Goal: Ask a question

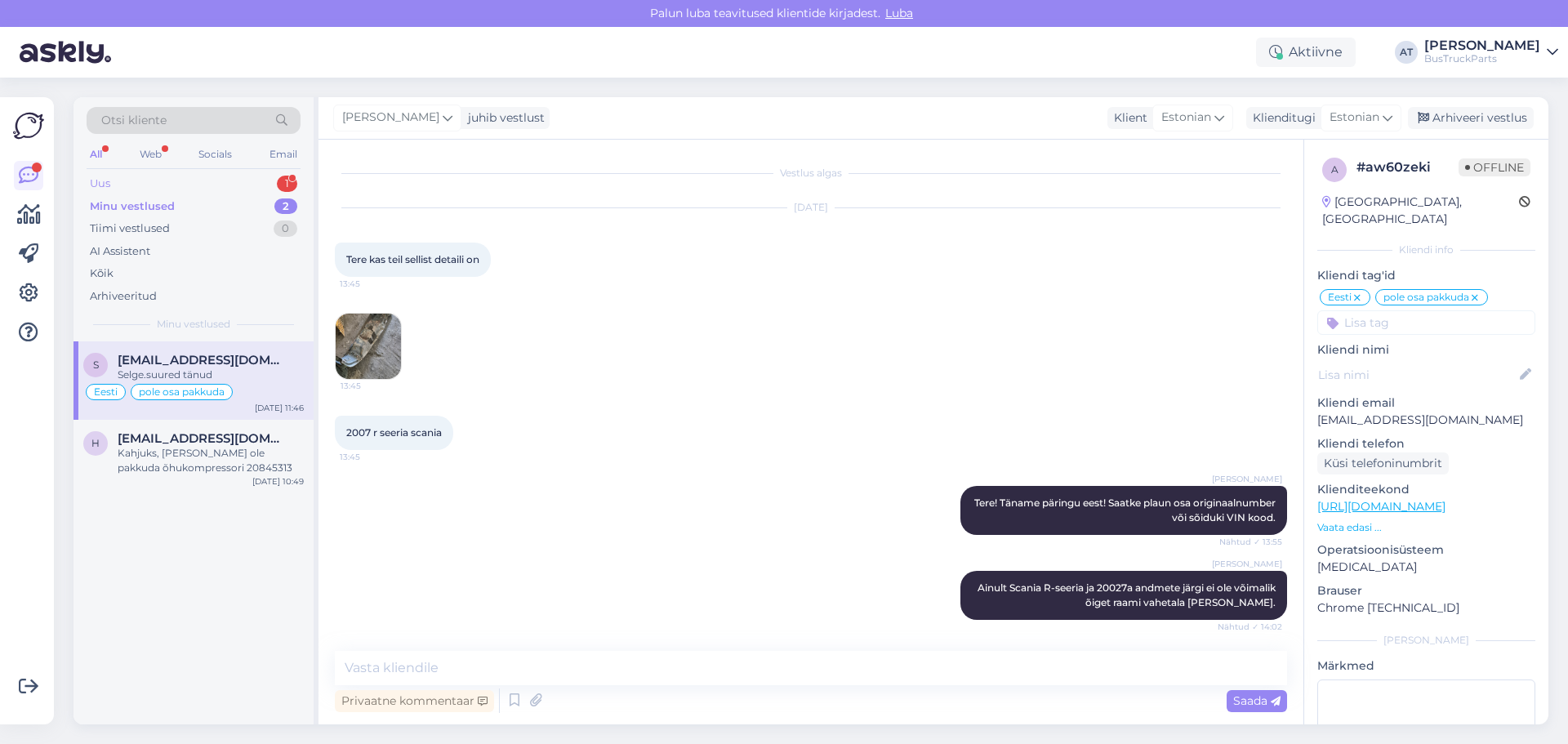
scroll to position [1392, 0]
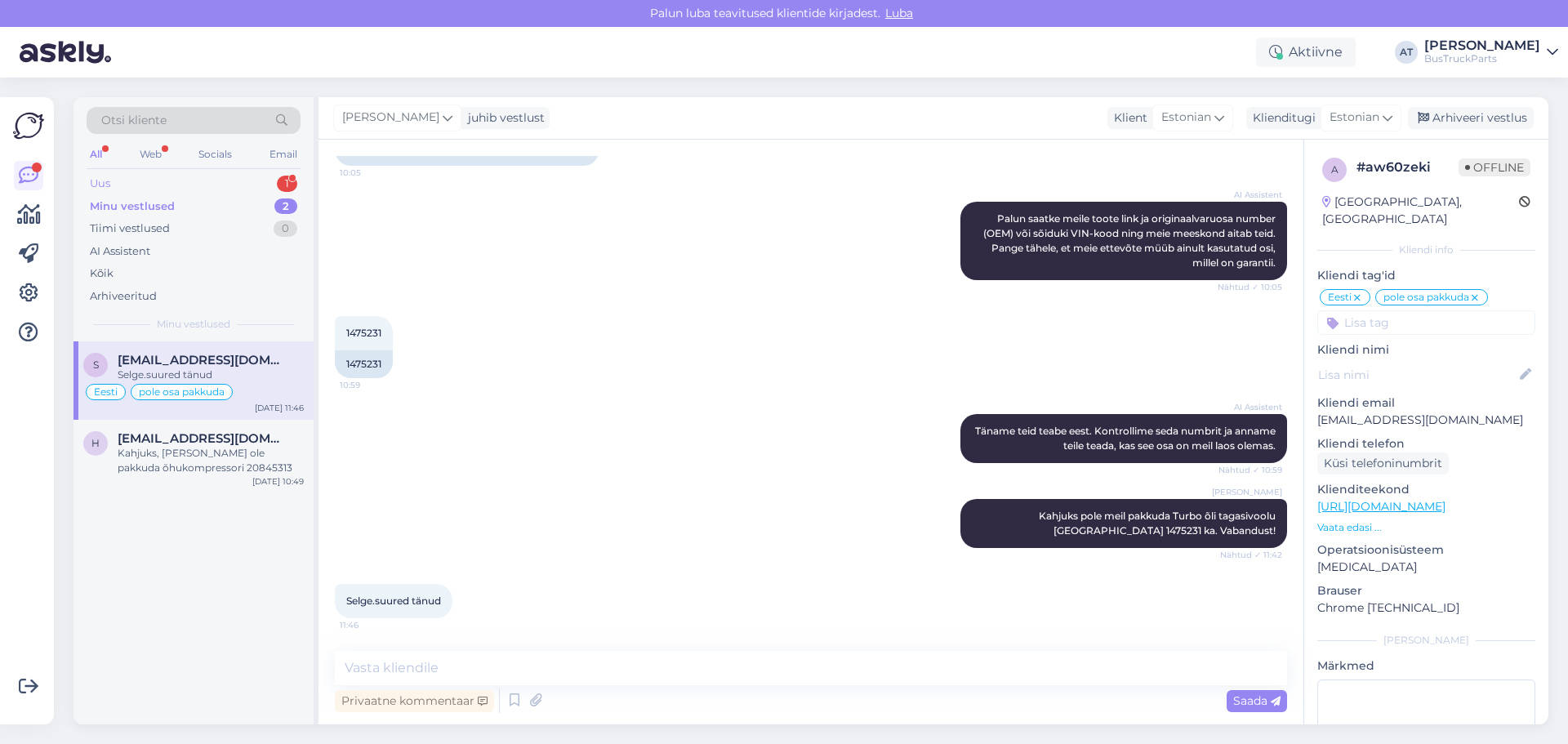
click at [181, 176] on div "Uus 1" at bounding box center [194, 183] width 214 height 23
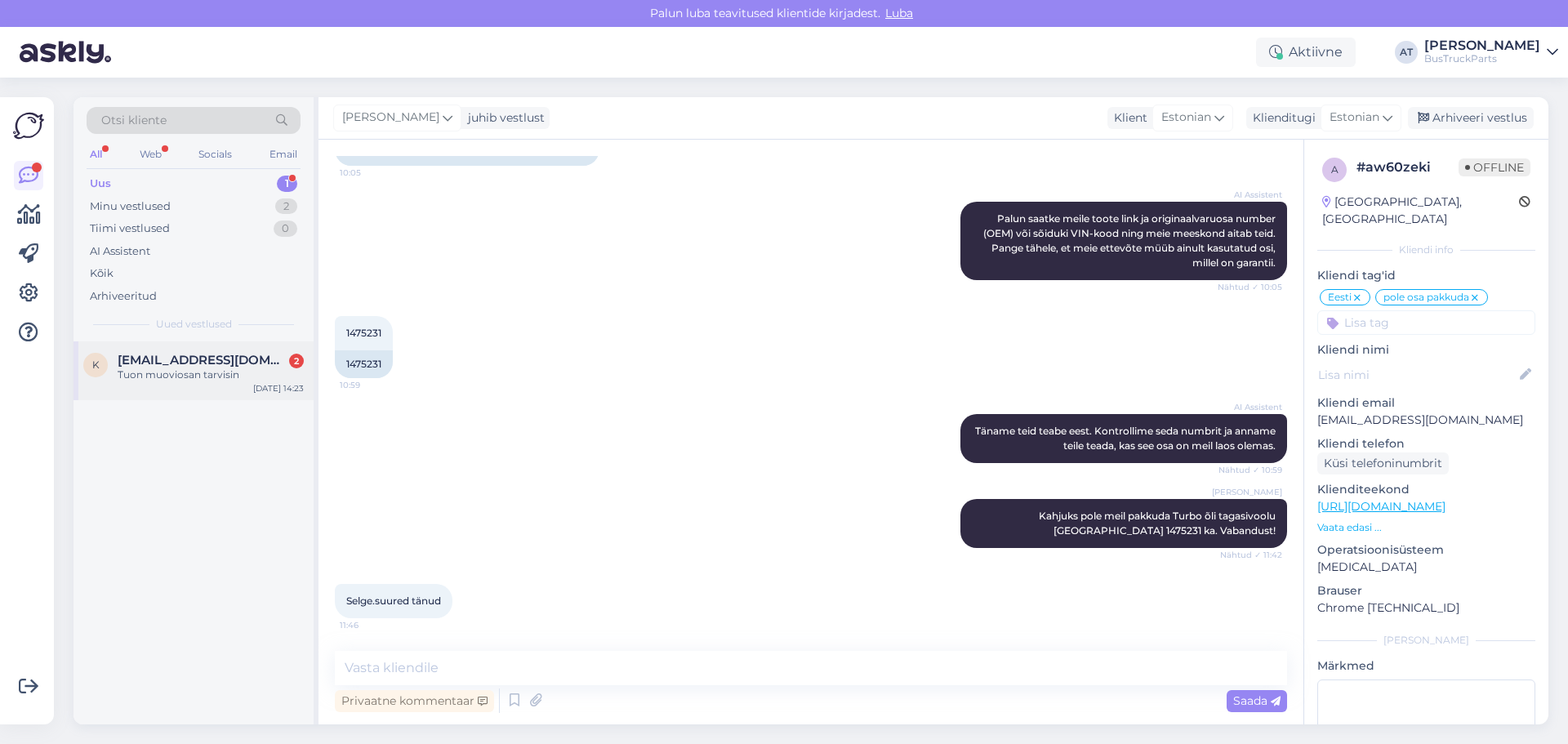
click at [193, 374] on div "Tuon muoviosan tarvisin" at bounding box center [211, 375] width 186 height 15
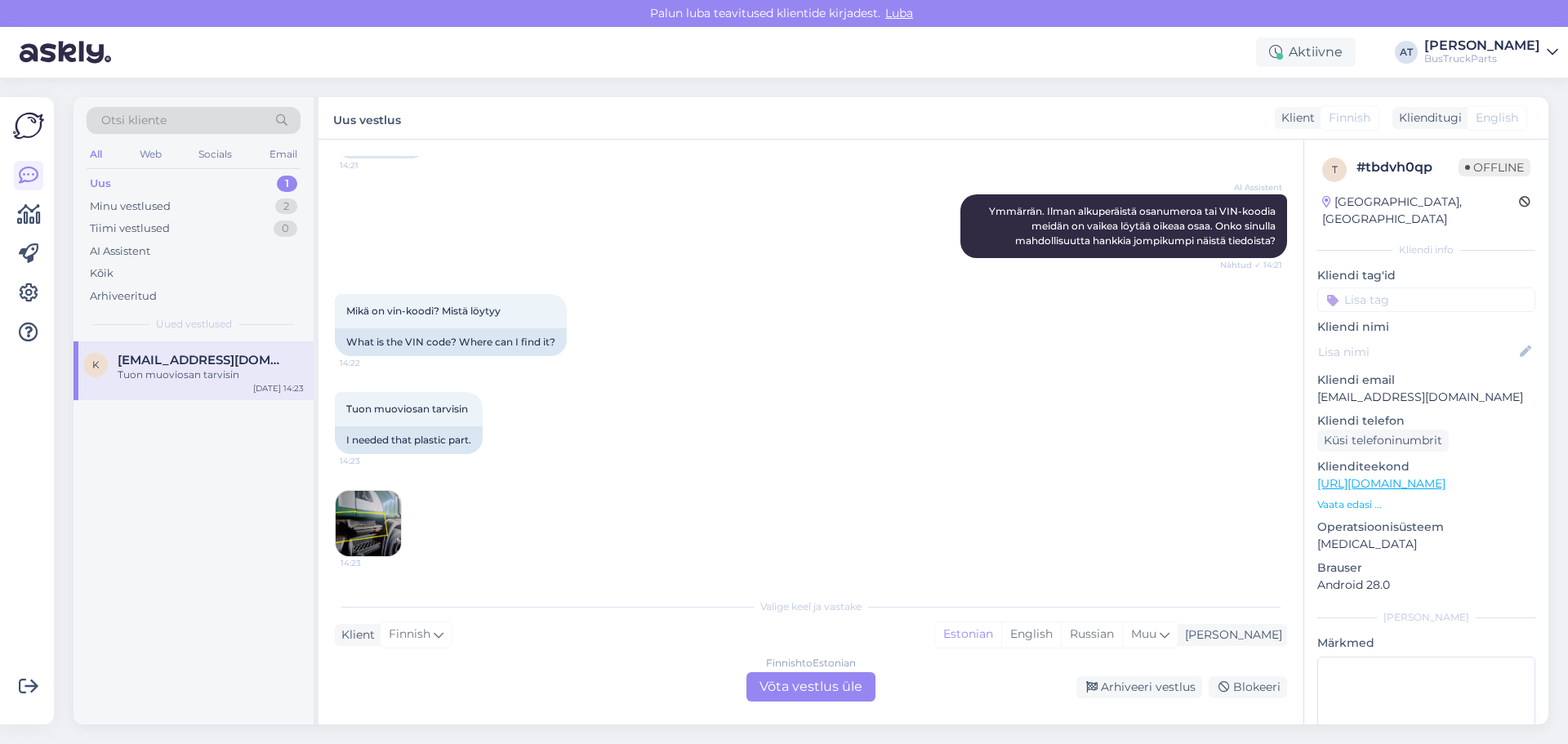
scroll to position [498, 0]
click at [382, 539] on img at bounding box center [369, 524] width 65 height 65
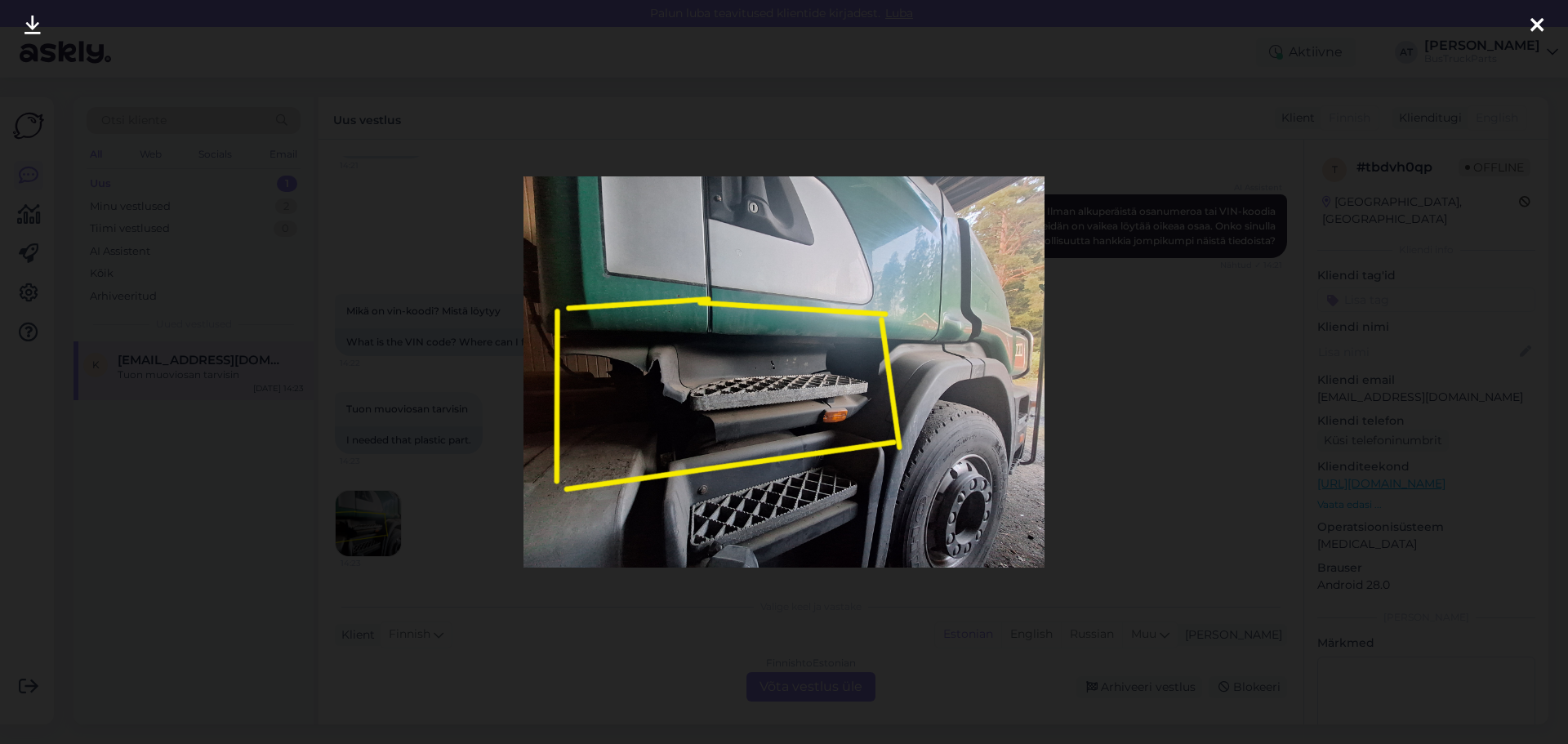
click at [1205, 386] on div at bounding box center [784, 372] width 1568 height 744
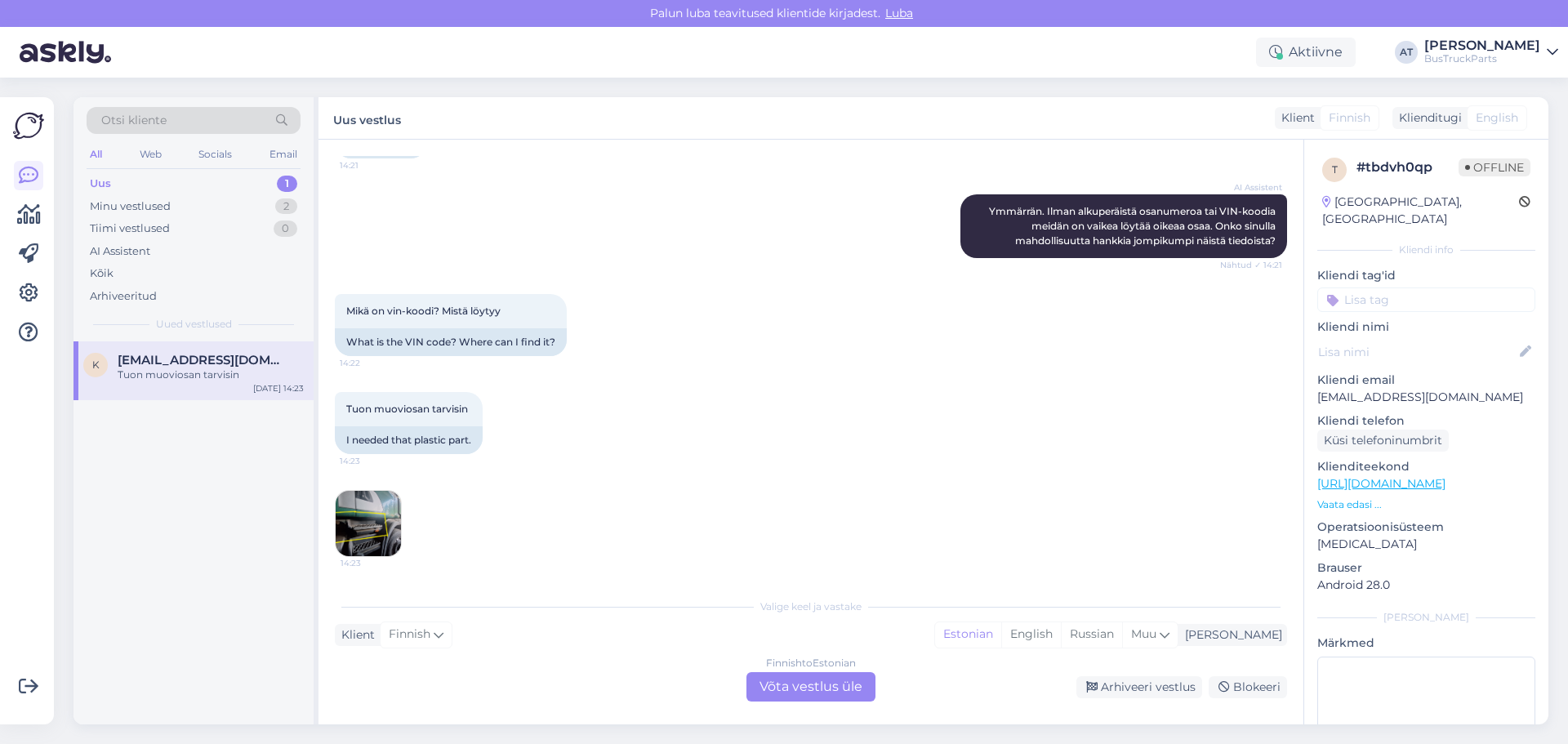
click at [788, 693] on div "Finnish to Estonian Võta vestlus üle" at bounding box center [811, 687] width 129 height 29
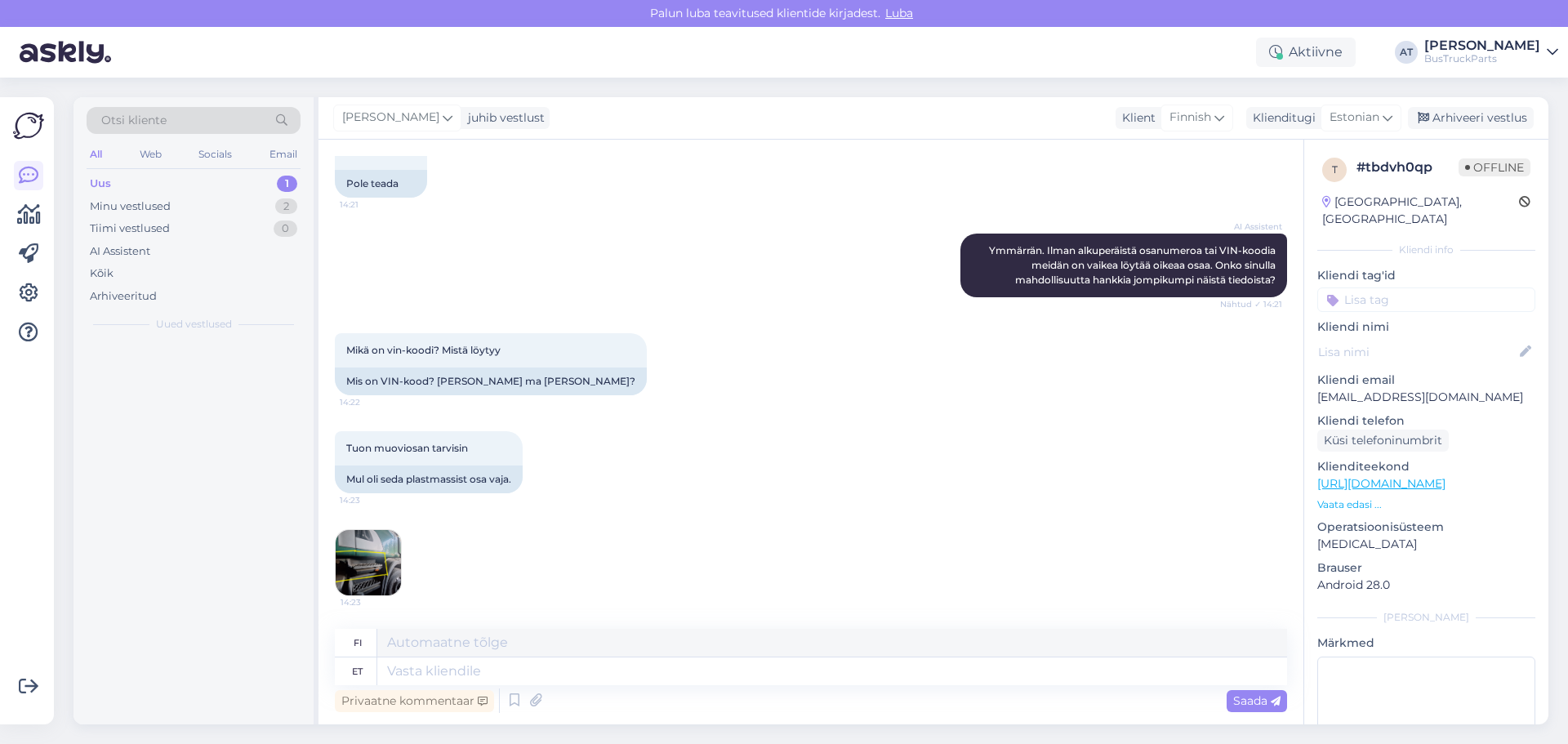
scroll to position [458, 0]
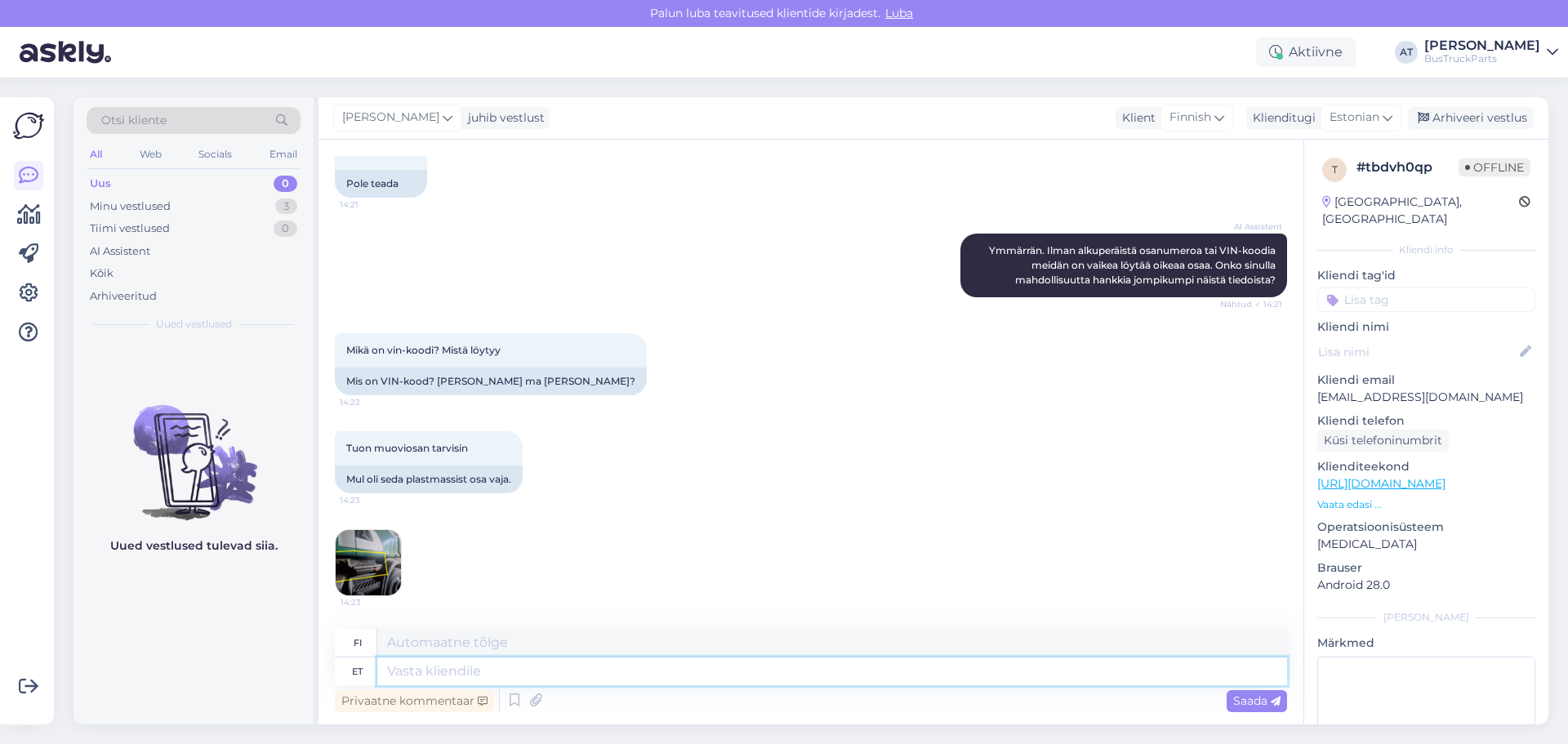
click at [757, 673] on textarea at bounding box center [832, 672] width 910 height 28
click at [829, 670] on textarea at bounding box center [832, 672] width 910 height 28
paste textarea "A Vehicle Identification Number (VIN) is a unique 17-character code"
type textarea "A Vehicle Identification Number (VIN) is a unique 17-character code"
type textarea "Ajoneuvon tunnistenumero (VIN) on yksilöllinen 17-merkkinen koodi"
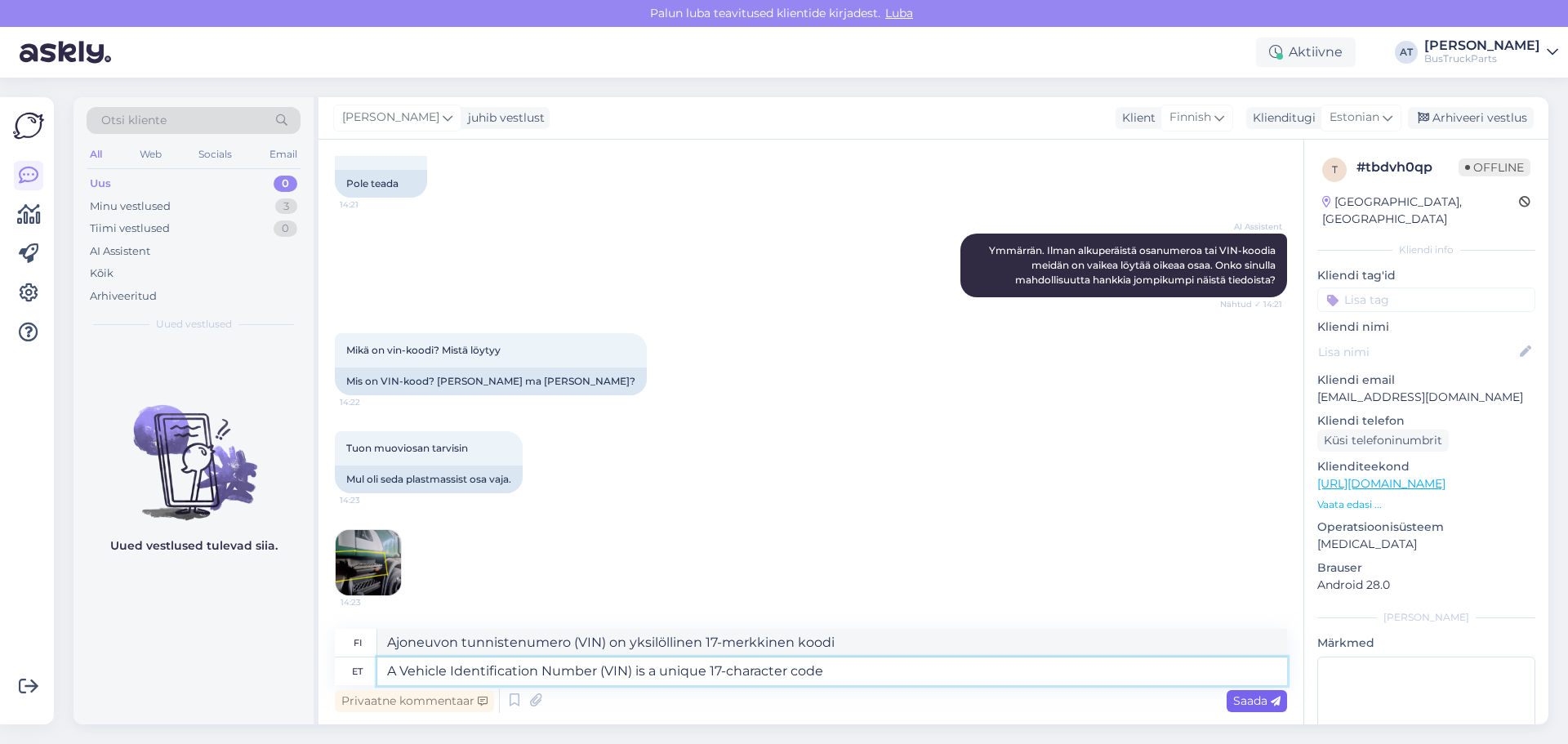
type textarea "A Vehicle Identification Number (VIN) is a unique 17-character code"
click at [1248, 692] on div "Saada" at bounding box center [1257, 702] width 60 height 22
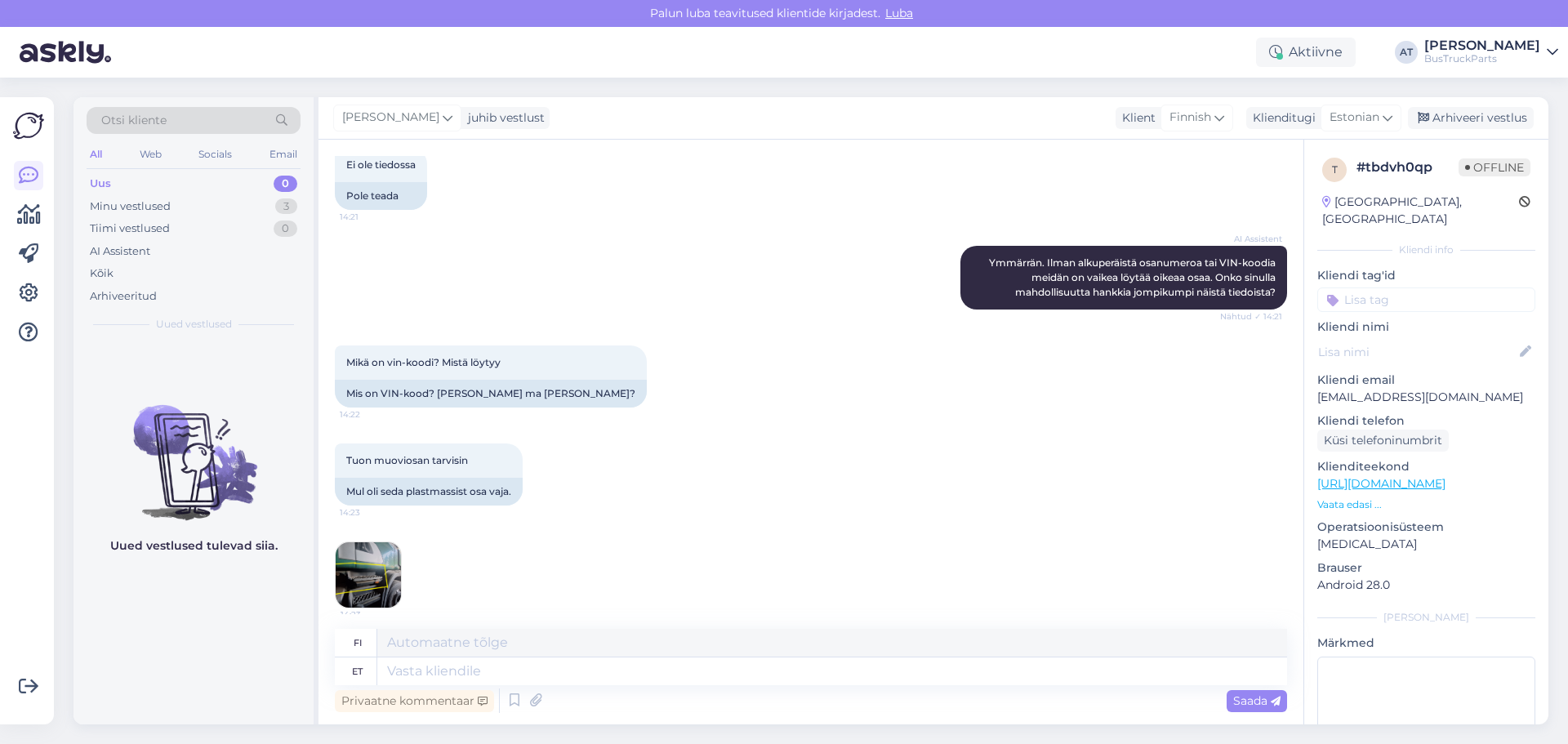
scroll to position [586, 0]
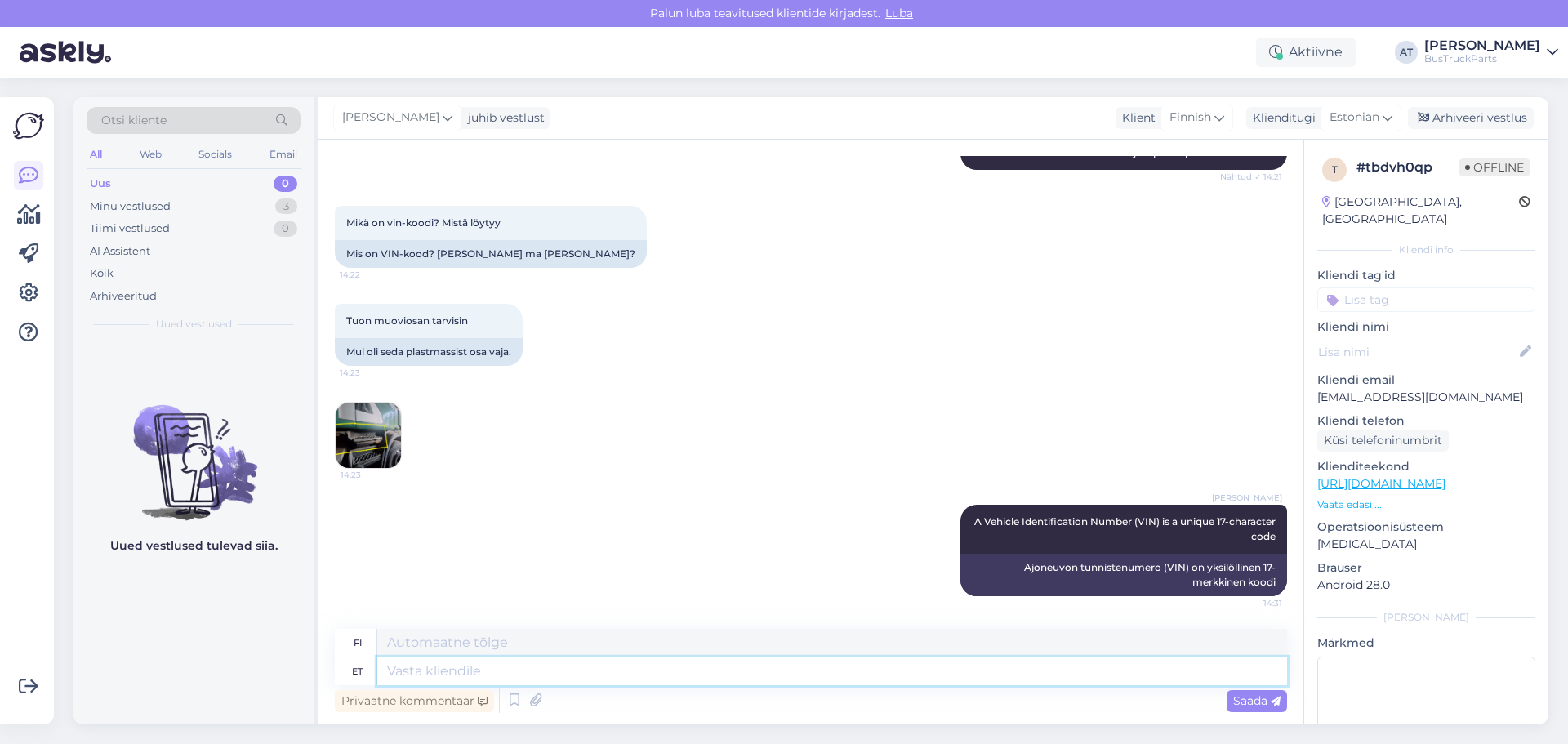
click at [834, 683] on textarea at bounding box center [832, 672] width 910 height 28
type textarea "For"
type textarea "Sillä"
type textarea "For example -"
type textarea "Esimerkiksi"
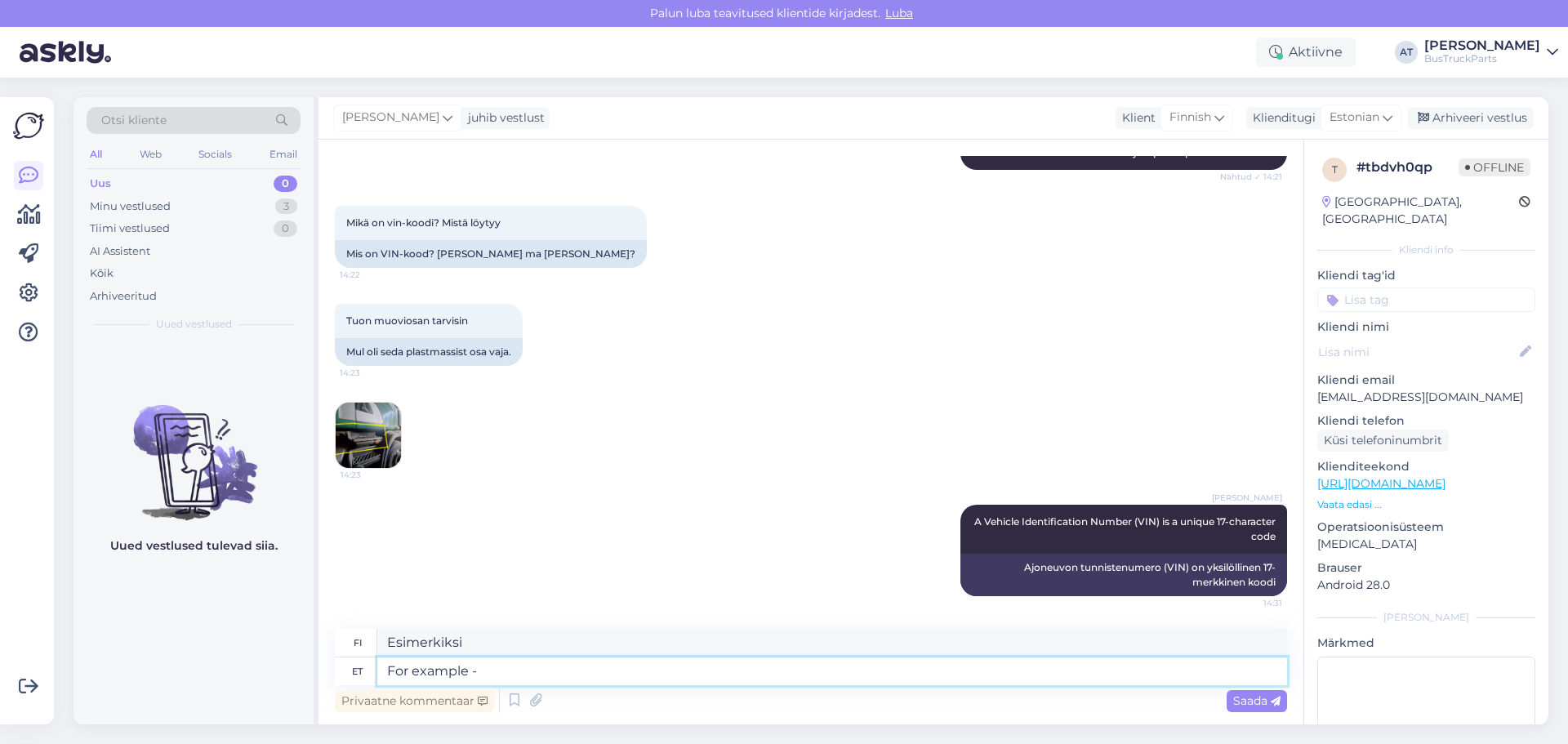
type textarea "For example -"
type textarea "Esimerkiksi -"
paste textarea "[US_VEHICLE_IDENTIFICATION_NUMBER]"
type textarea "For example - [US_VEHICLE_IDENTIFICATION_NUMBER]"
type textarea "Esimerkiksi - [US_VEHICLE_IDENTIFICATION_NUMBER]"
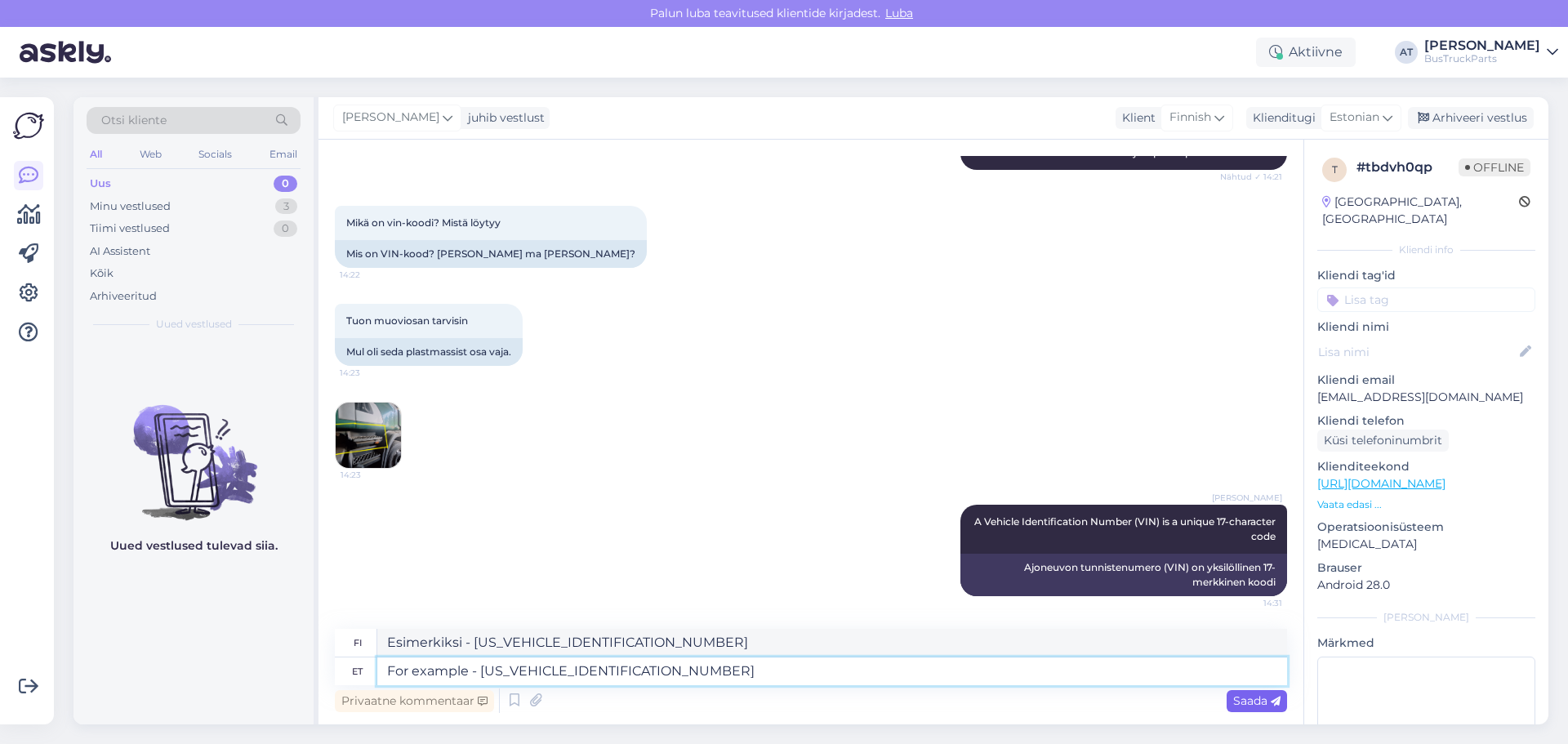
type textarea "For example - [US_VEHICLE_IDENTIFICATION_NUMBER]"
click at [1253, 691] on div "Saada" at bounding box center [1257, 702] width 60 height 22
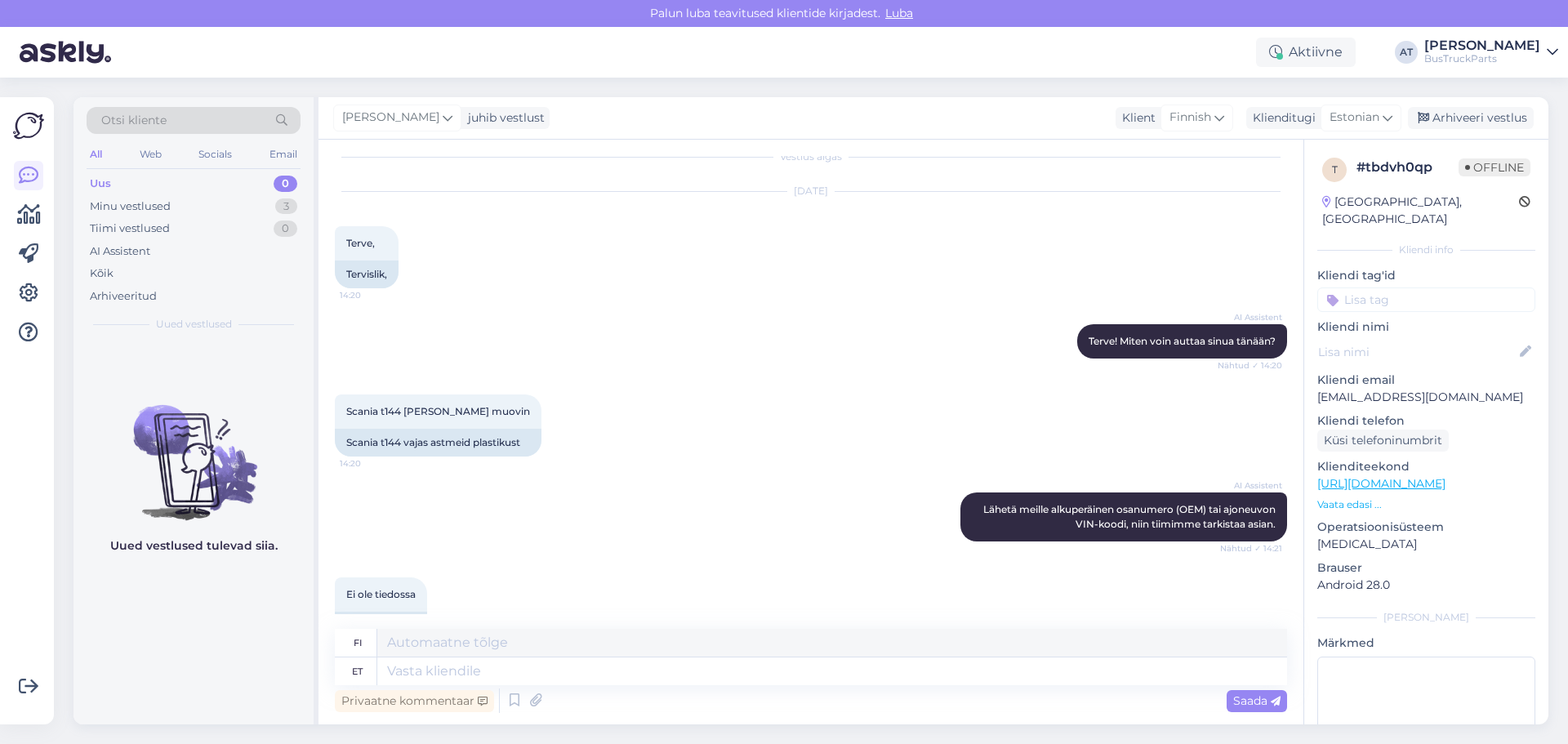
scroll to position [0, 0]
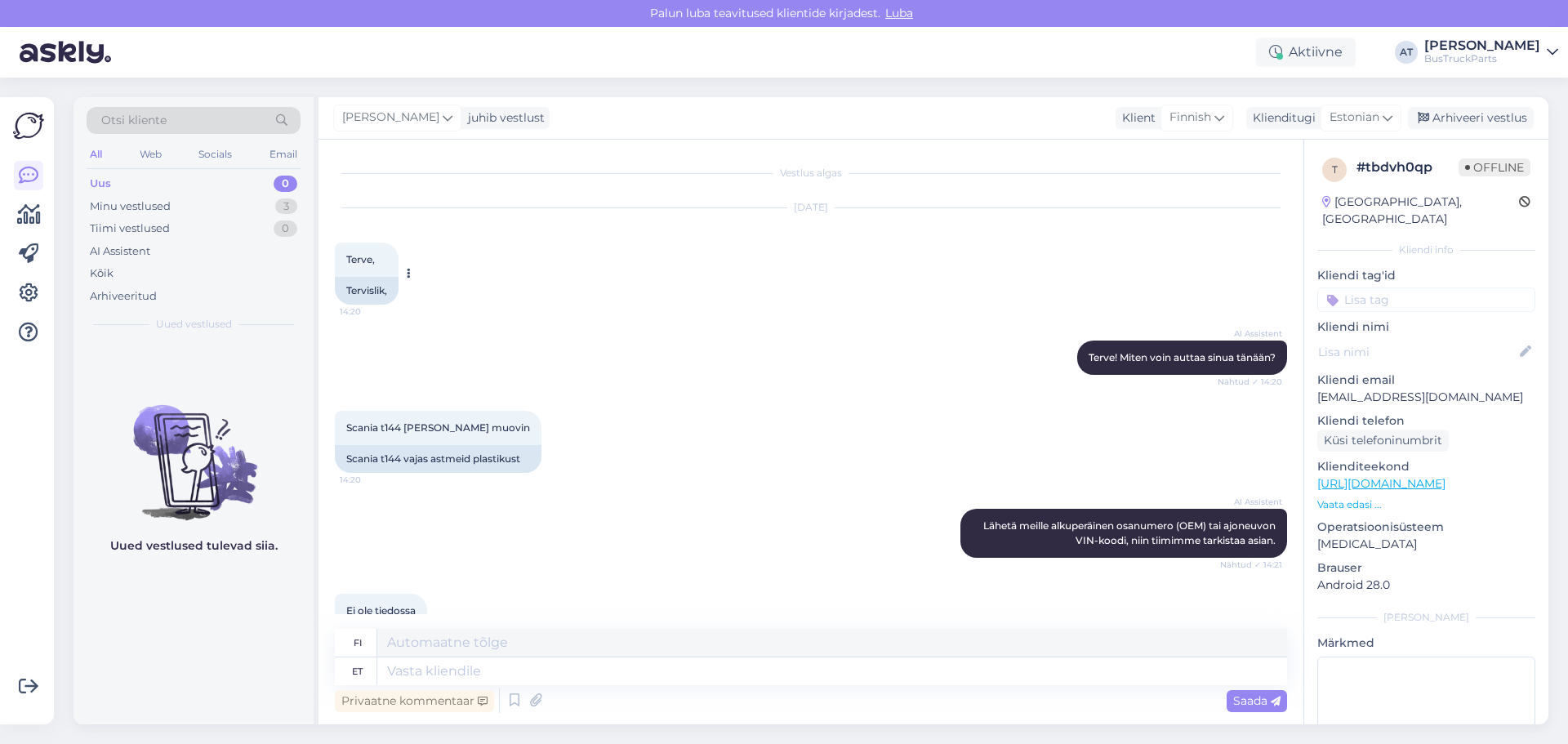
click at [411, 276] on icon at bounding box center [408, 273] width 4 height 9
click at [451, 298] on link "Teata tõlkeveast" at bounding box center [463, 300] width 119 height 22
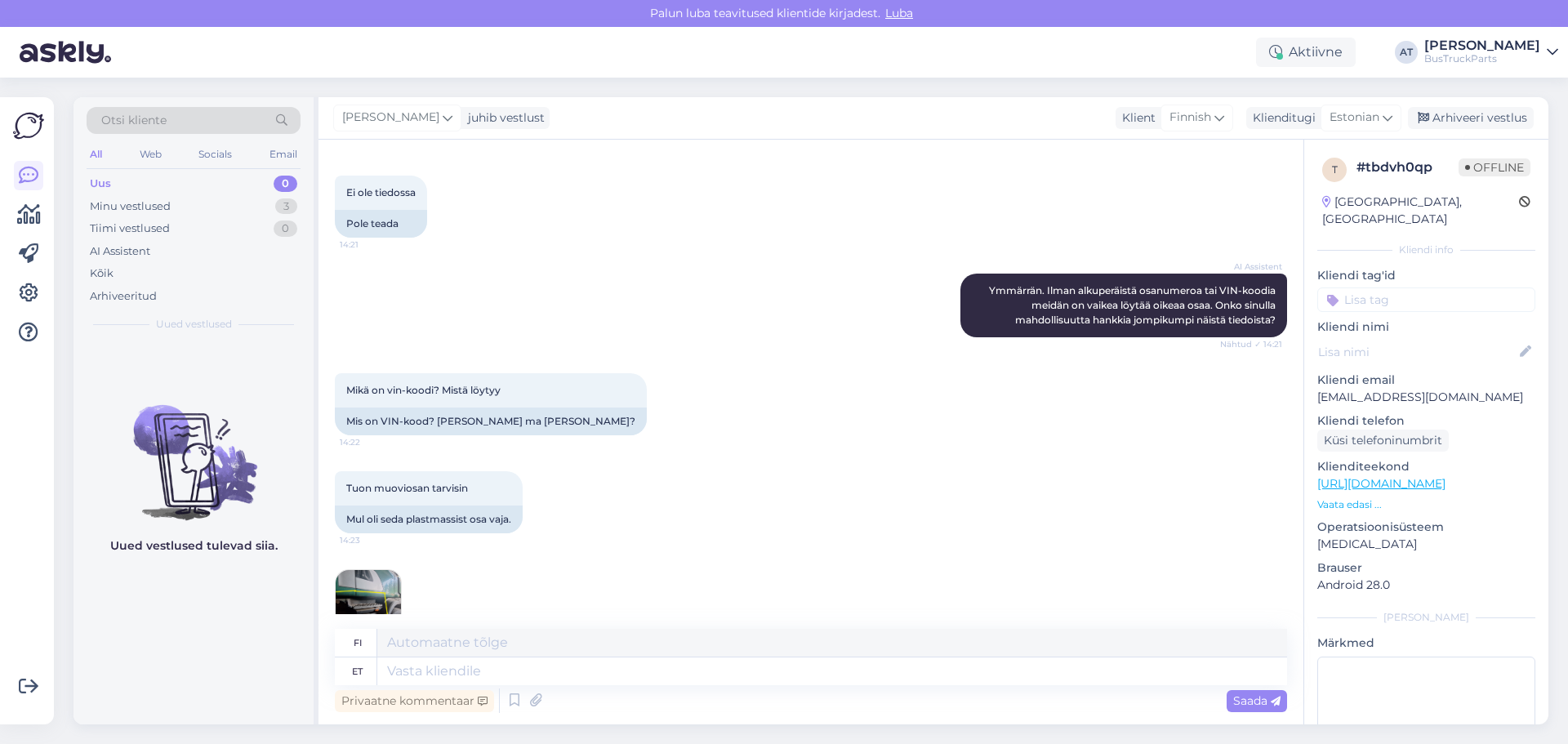
scroll to position [276, 0]
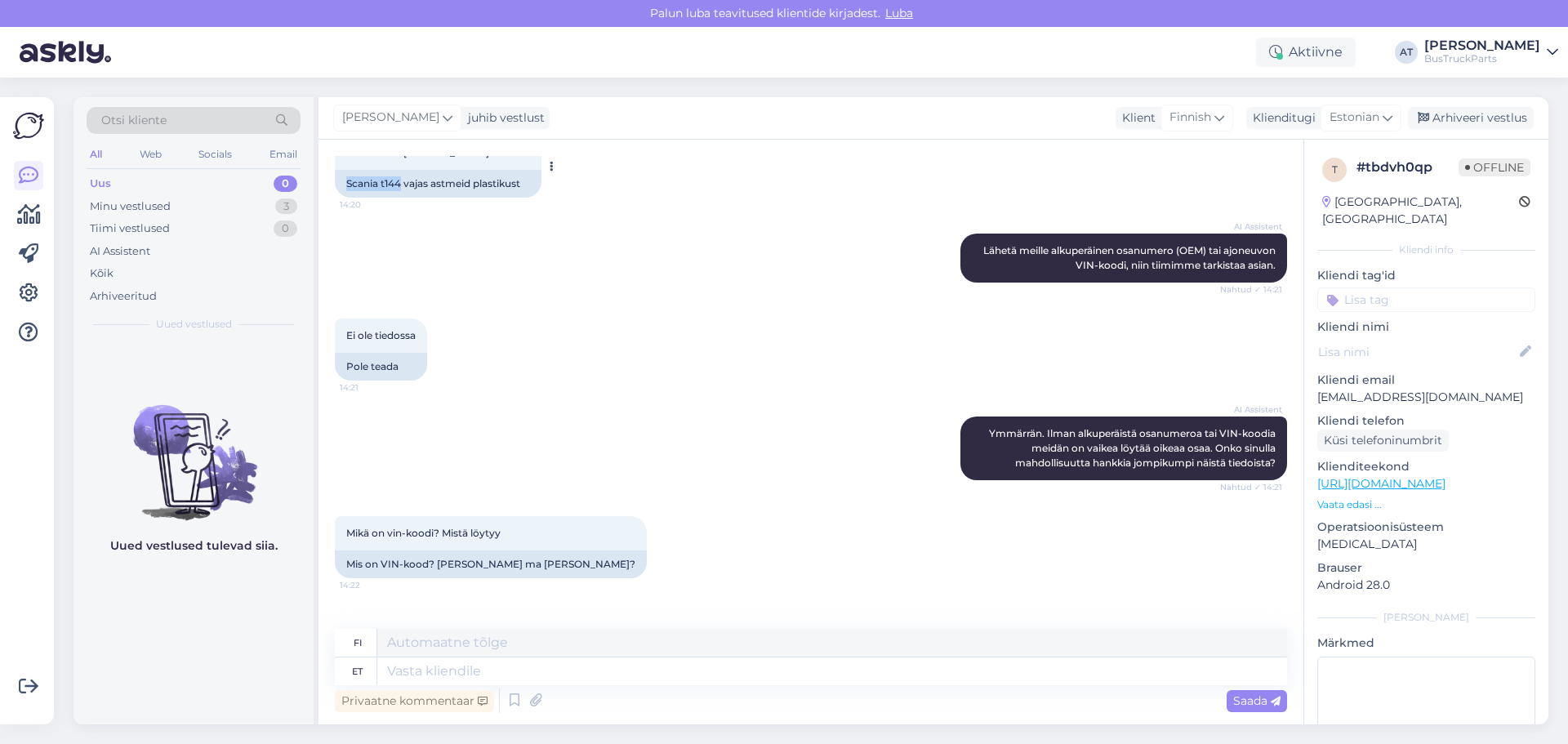
drag, startPoint x: 401, startPoint y: 183, endPoint x: 347, endPoint y: 176, distance: 54.5
click at [347, 176] on div "Scania t144 vajas astmeid plastikust" at bounding box center [438, 183] width 207 height 28
copy div "Scania t144"
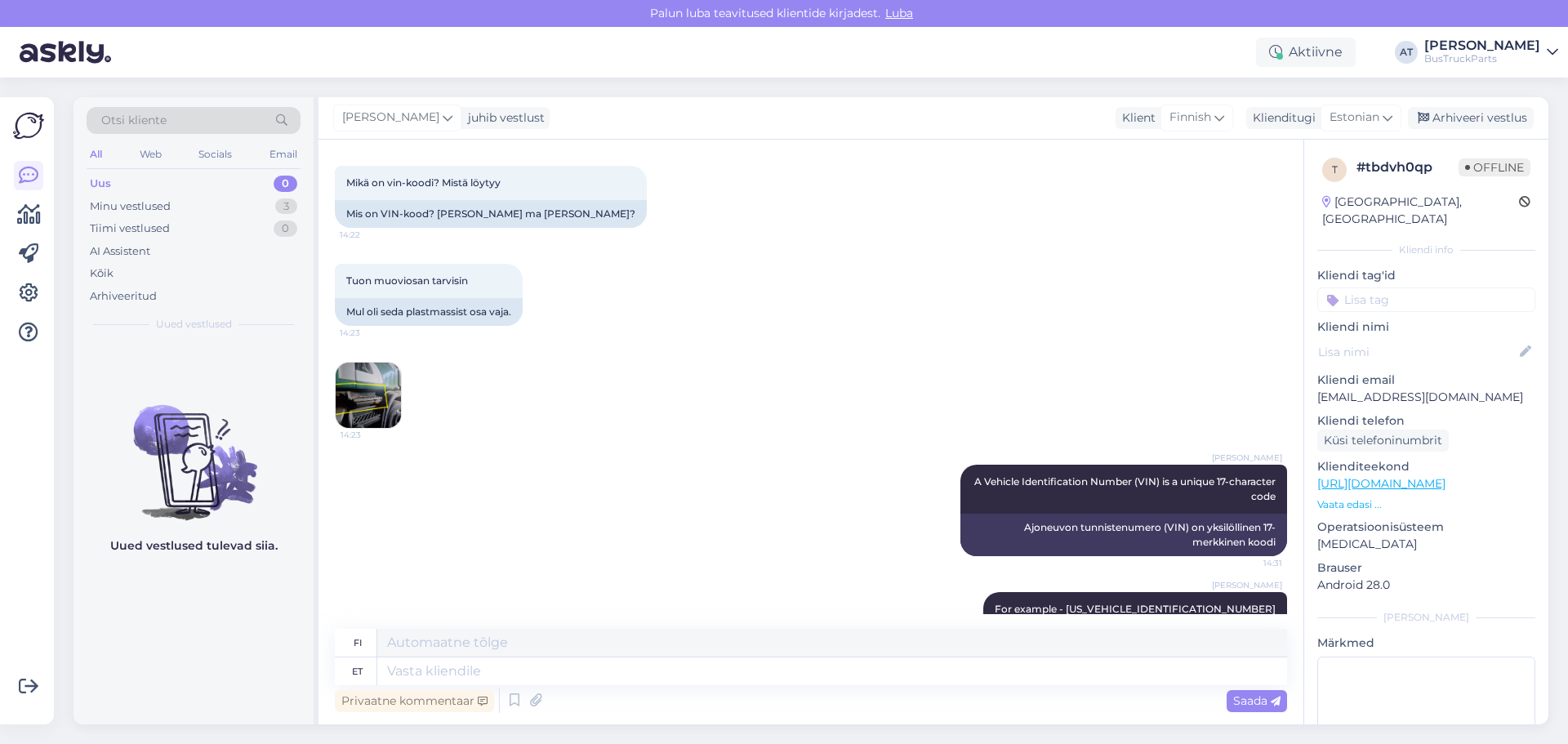
scroll to position [684, 0]
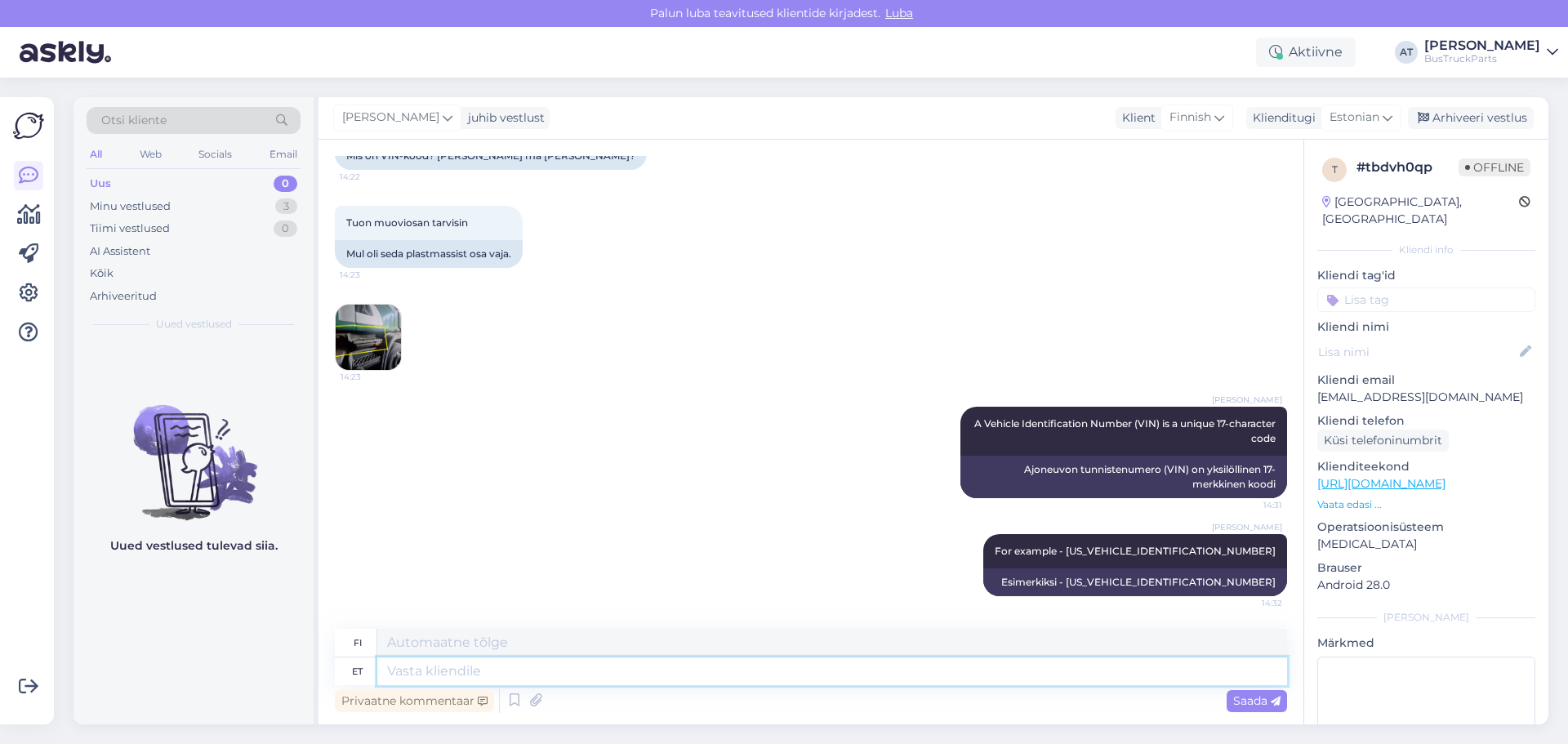
click at [682, 680] on textarea at bounding box center [832, 672] width 910 height 28
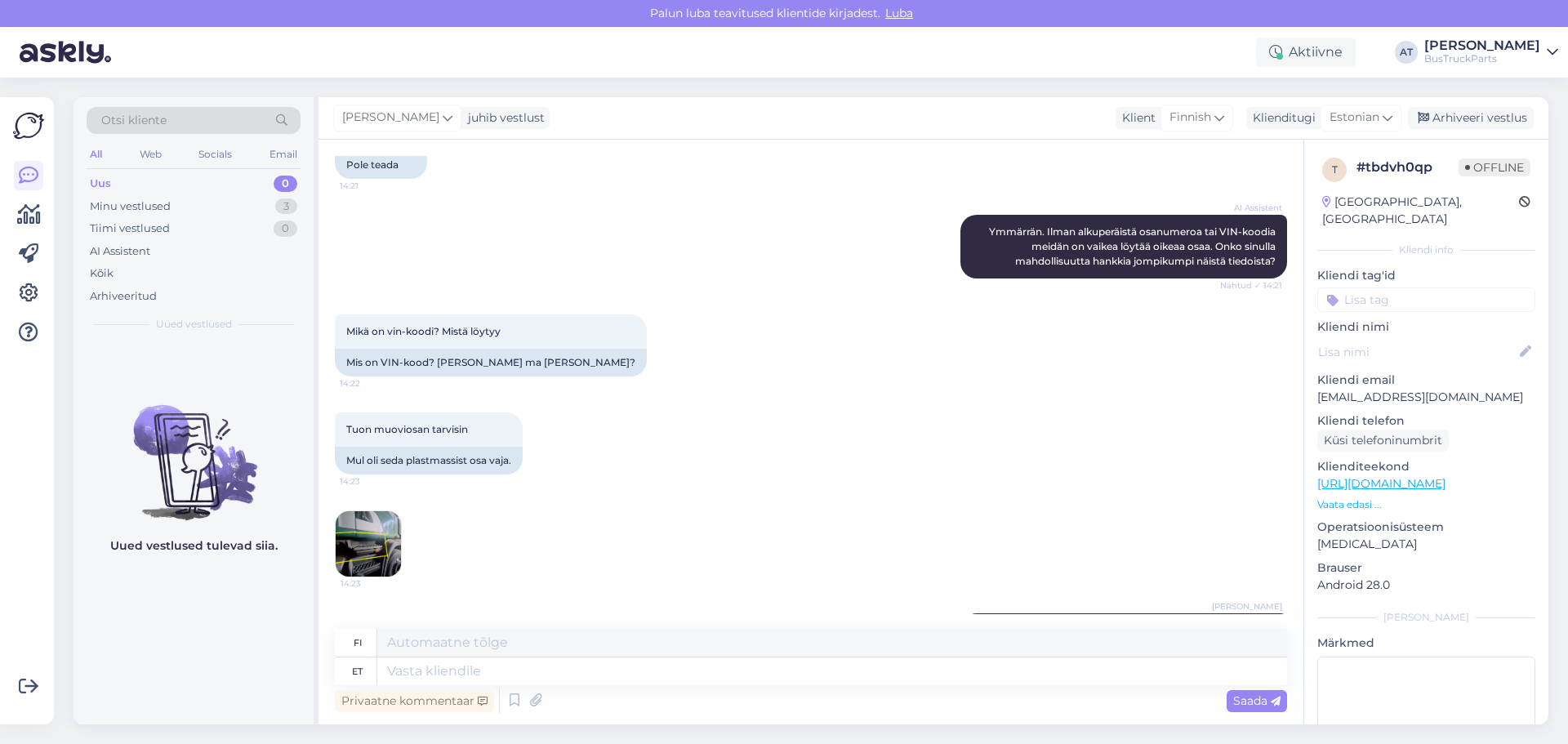
scroll to position [572, 0]
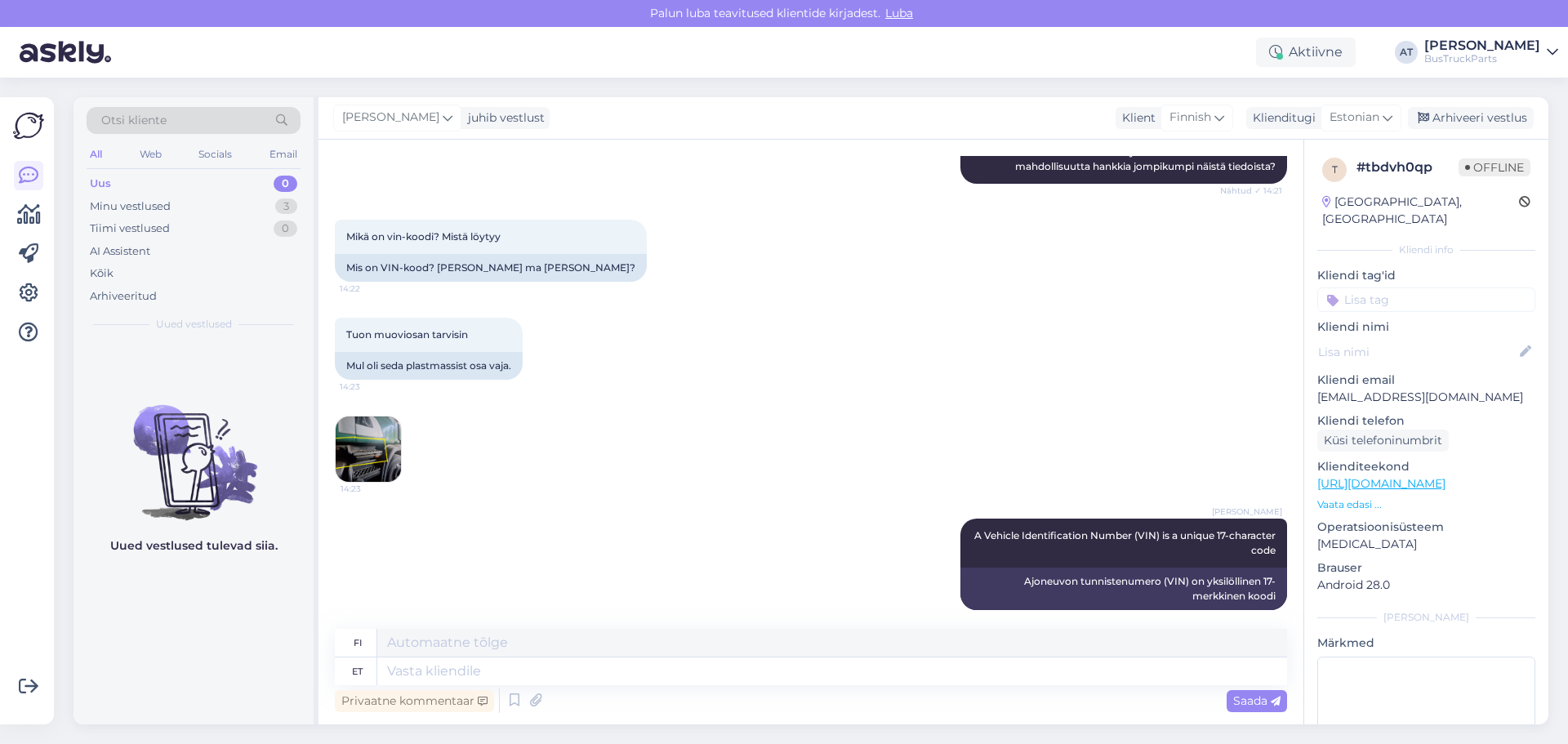
click at [378, 426] on img at bounding box center [369, 450] width 65 height 65
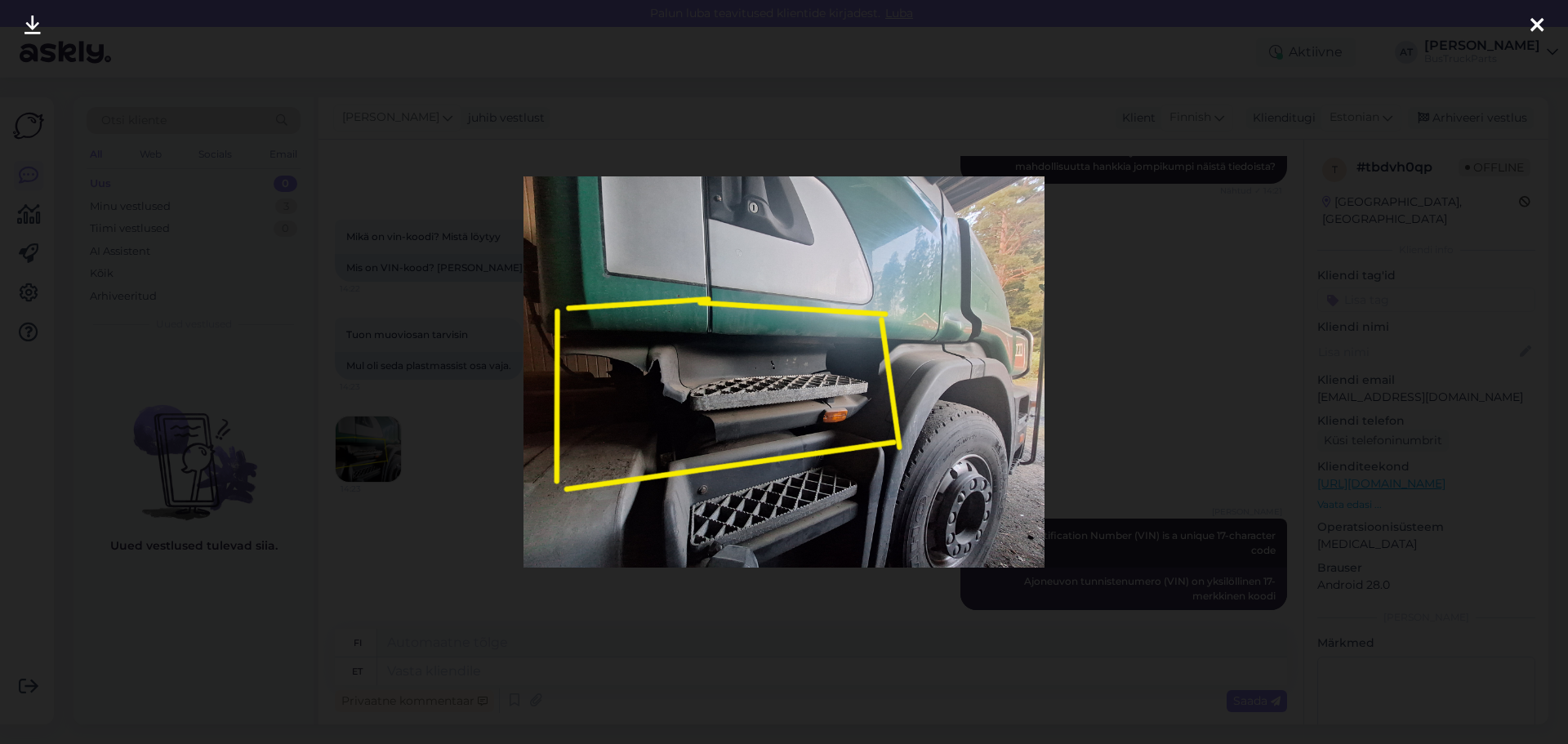
click at [1106, 381] on div at bounding box center [784, 372] width 1568 height 744
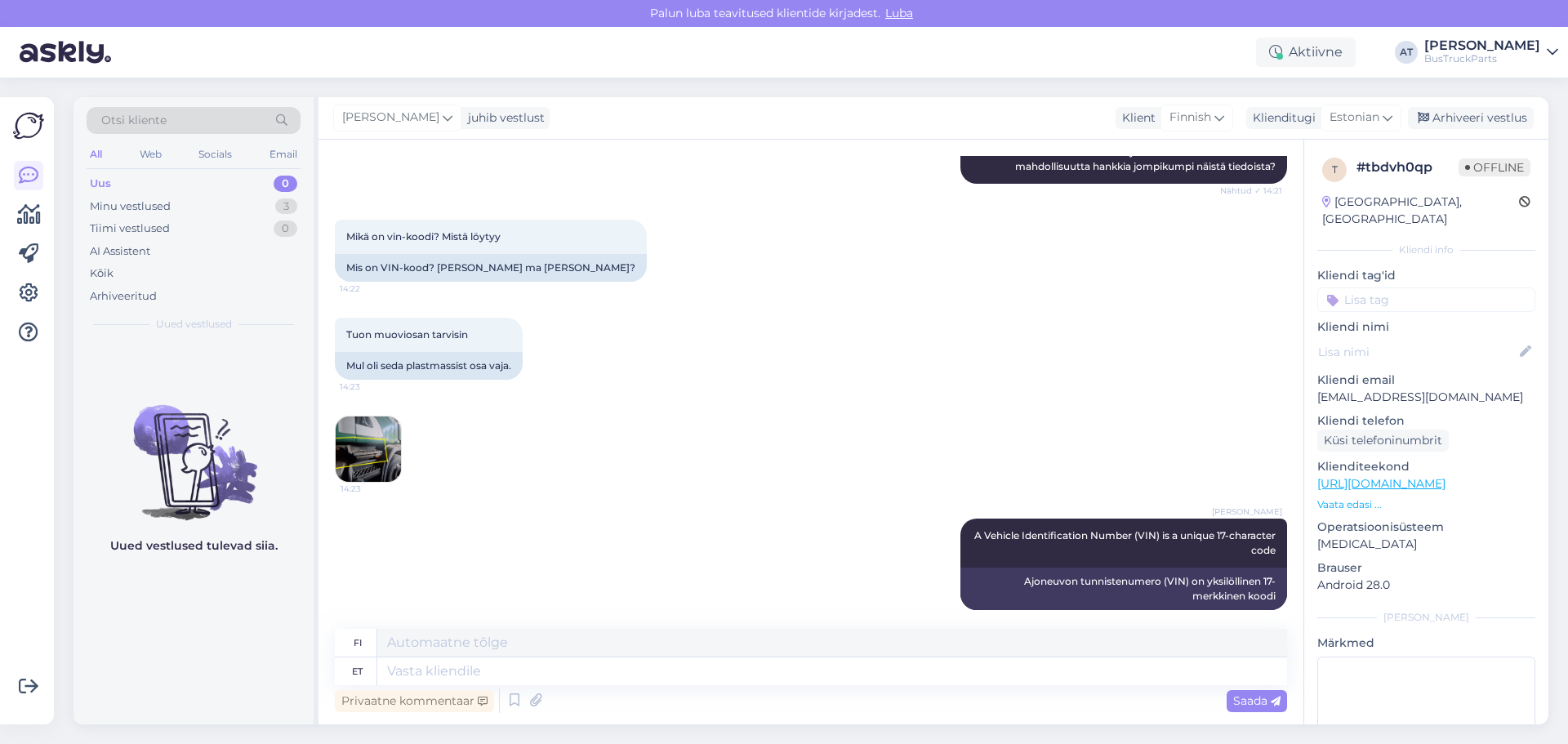
scroll to position [684, 0]
